Goal: Task Accomplishment & Management: Manage account settings

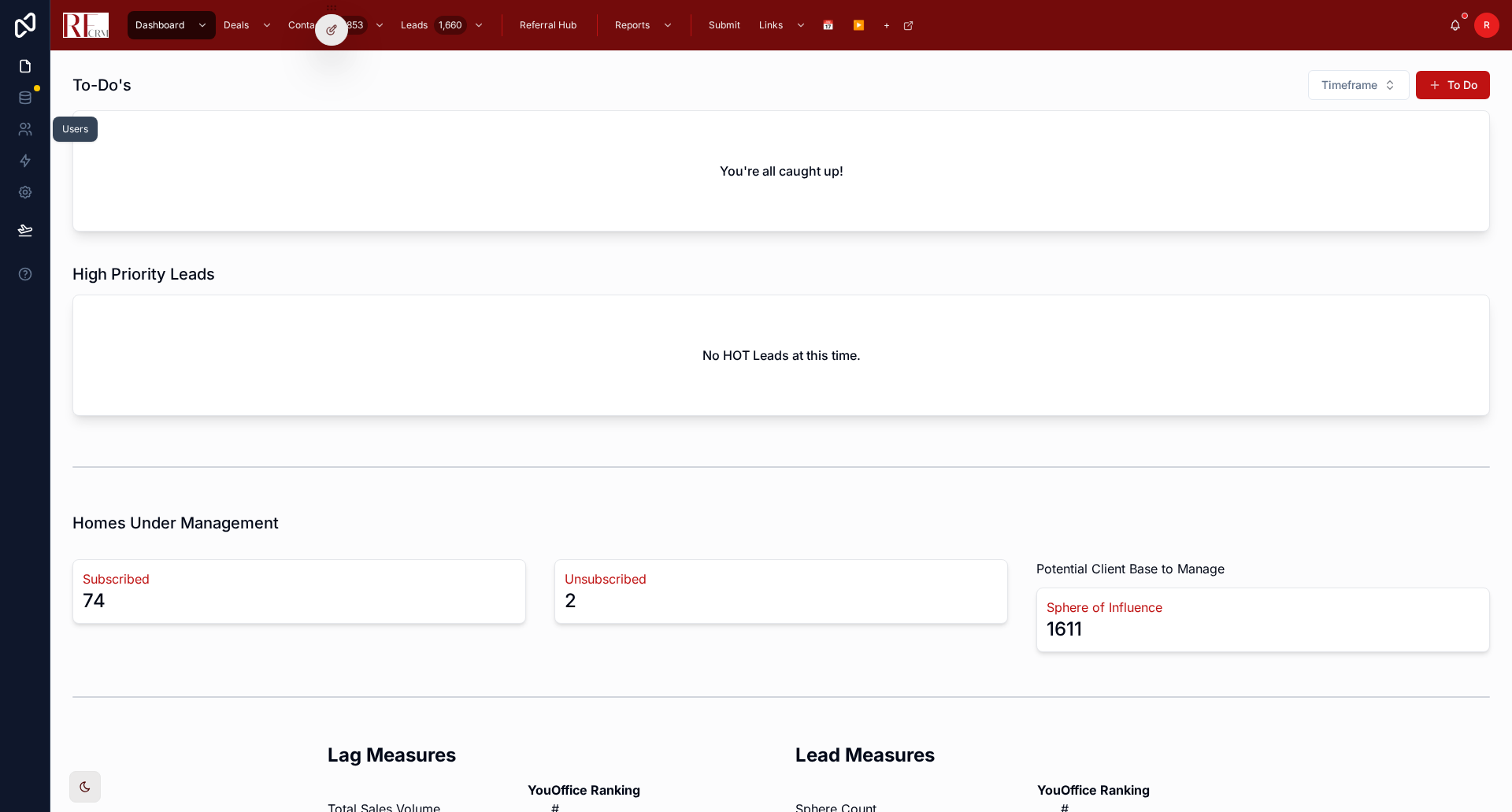
drag, startPoint x: 22, startPoint y: 126, endPoint x: 35, endPoint y: 129, distance: 13.3
click at [22, 126] on icon at bounding box center [25, 129] width 16 height 16
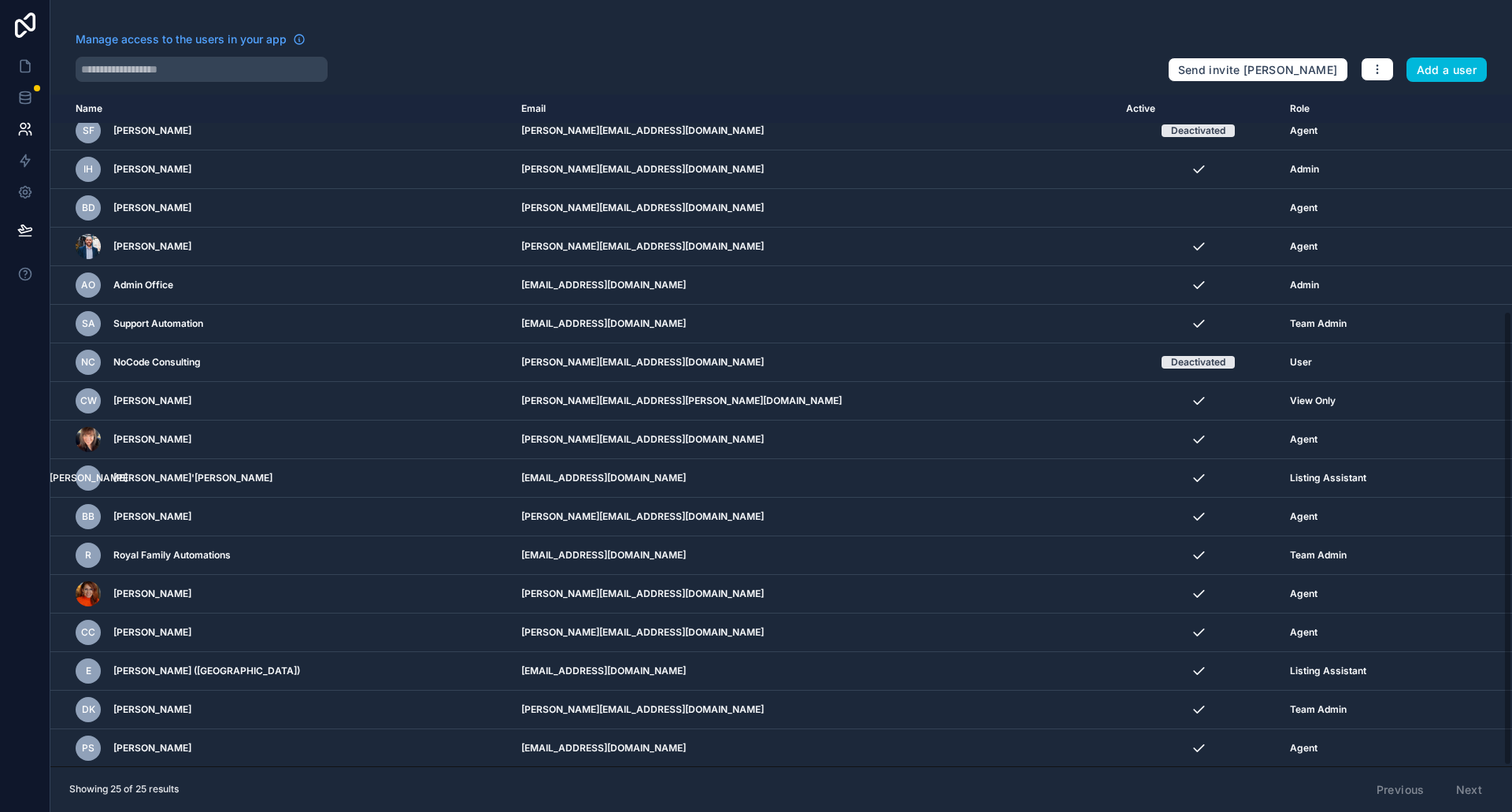
scroll to position [321, 0]
click at [0, 0] on icon "scrollable content" at bounding box center [0, 0] width 0 height 0
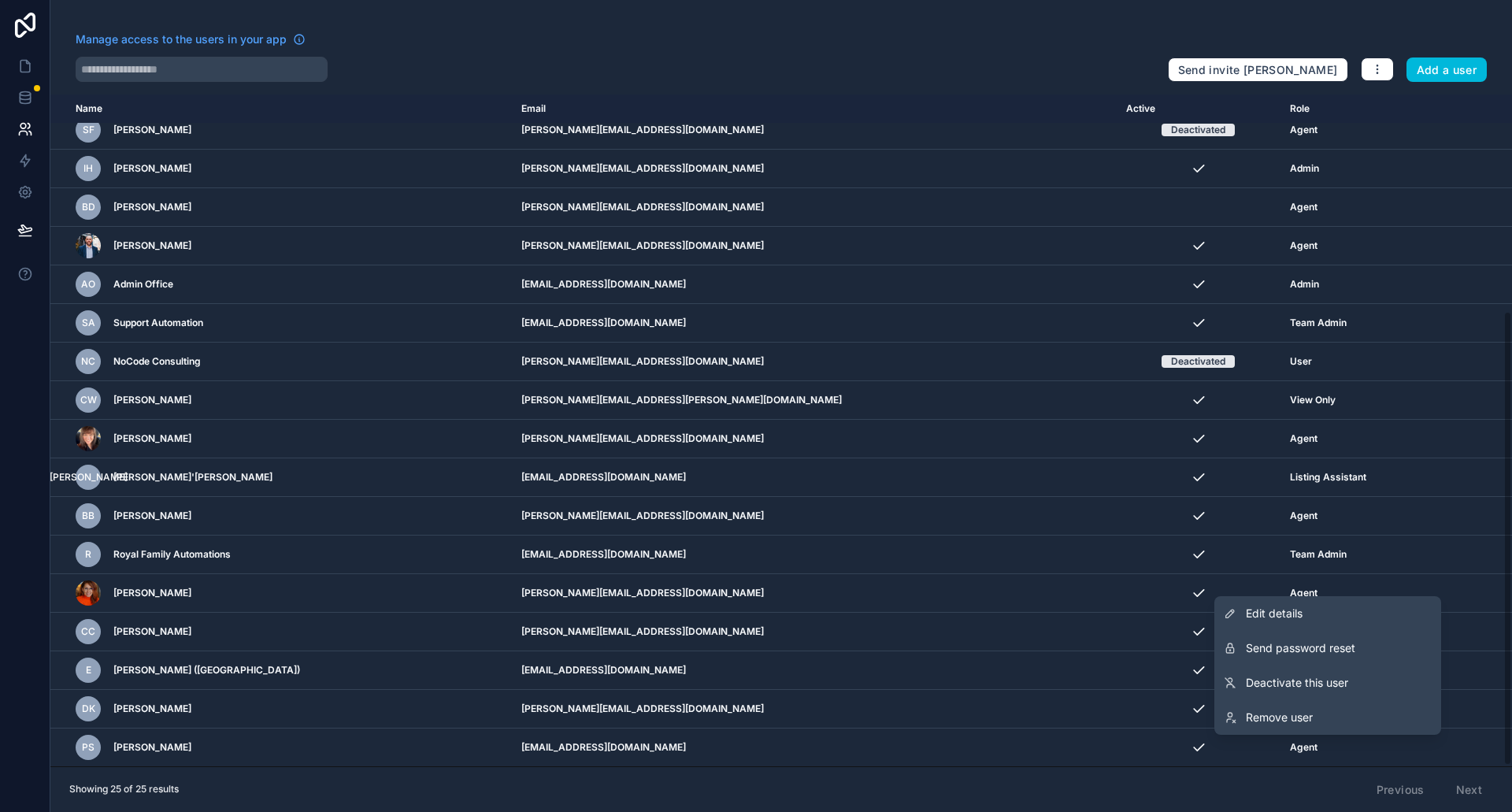
click at [1313, 617] on link "Edit details" at bounding box center [1327, 613] width 227 height 35
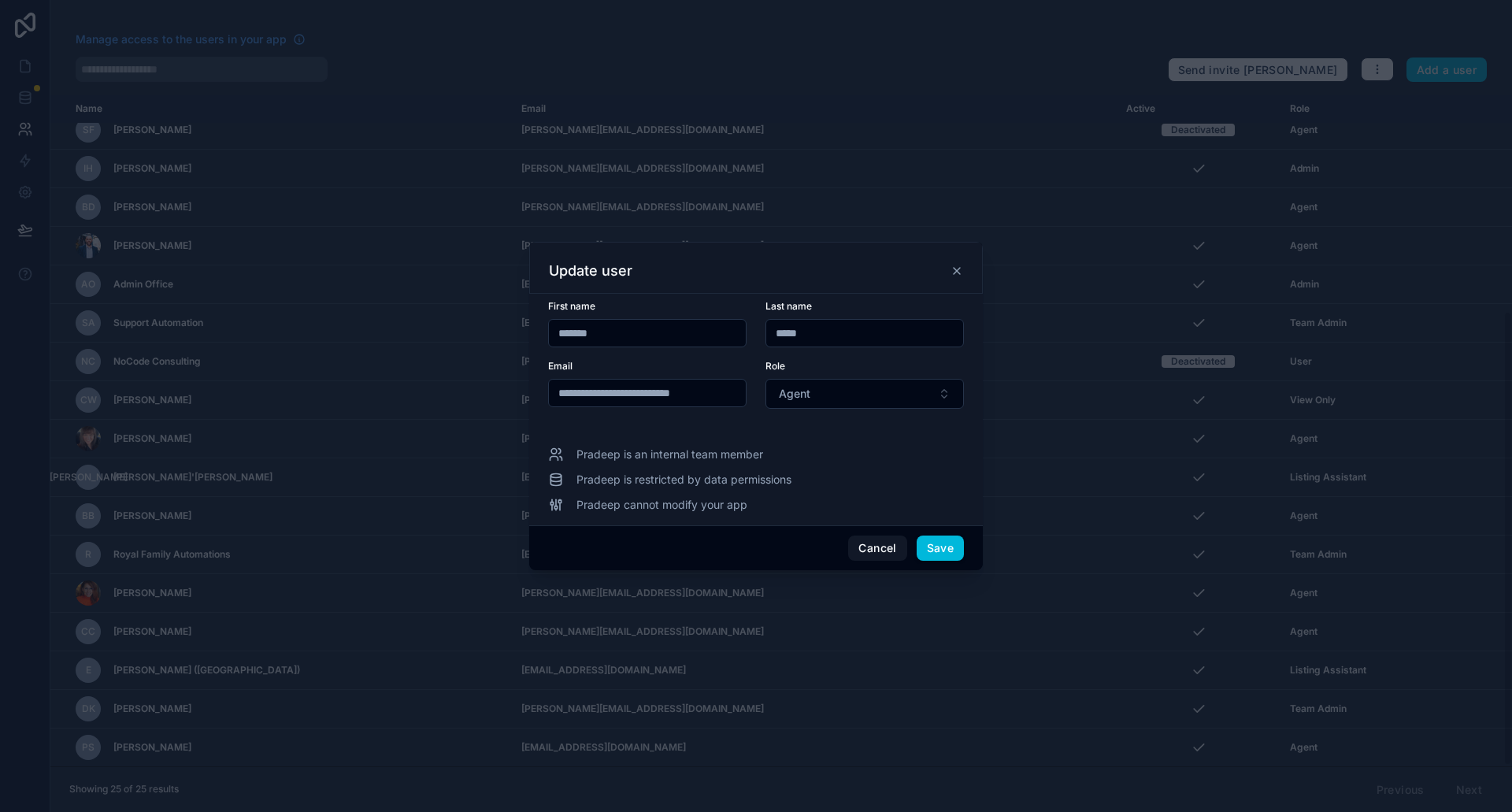
click at [884, 553] on button "Cancel" at bounding box center [877, 548] width 58 height 25
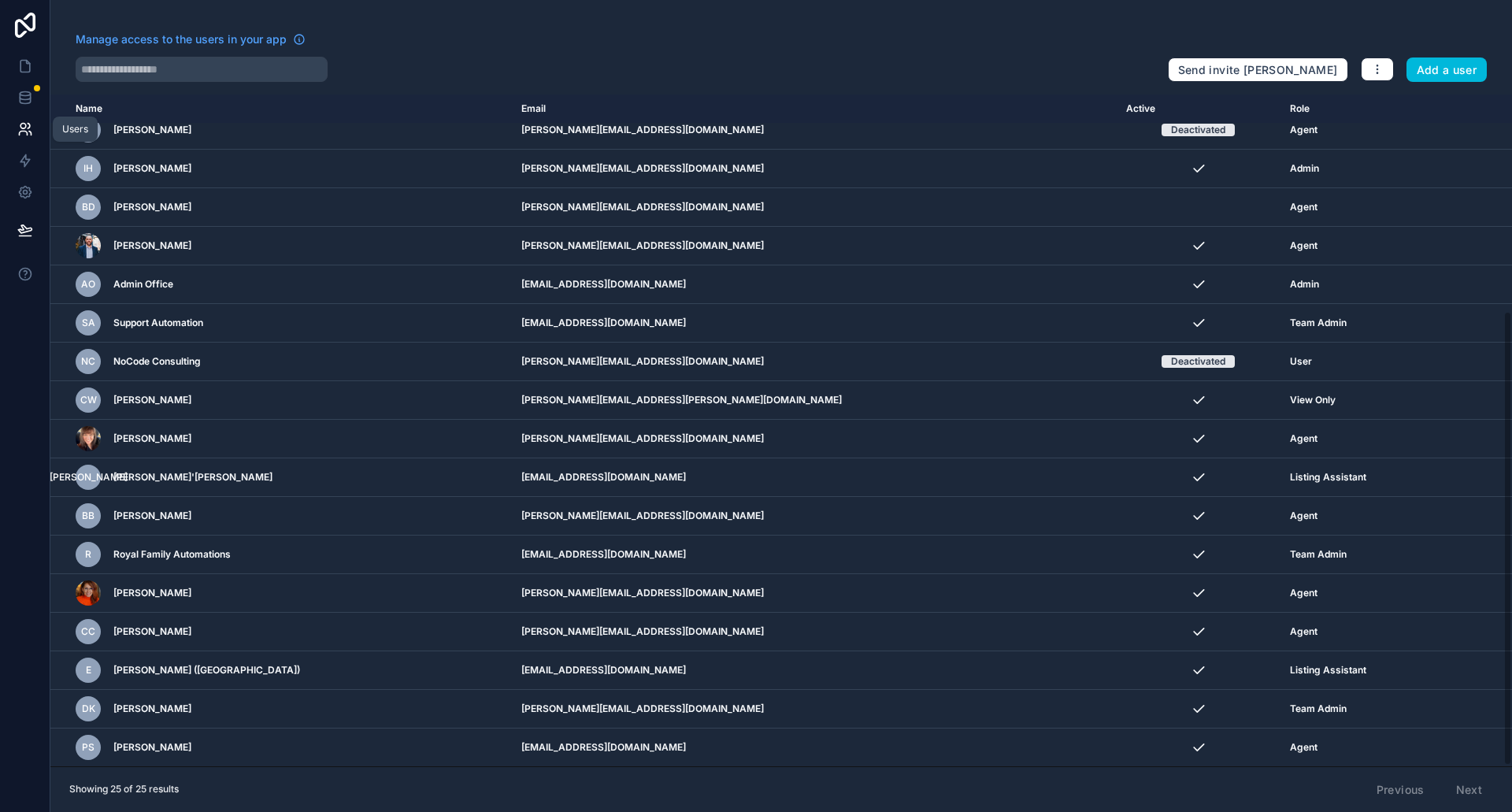
click at [27, 124] on icon at bounding box center [28, 126] width 2 height 5
click at [0, 0] on icon "scrollable content" at bounding box center [0, 0] width 0 height 0
